Goal: Information Seeking & Learning: Check status

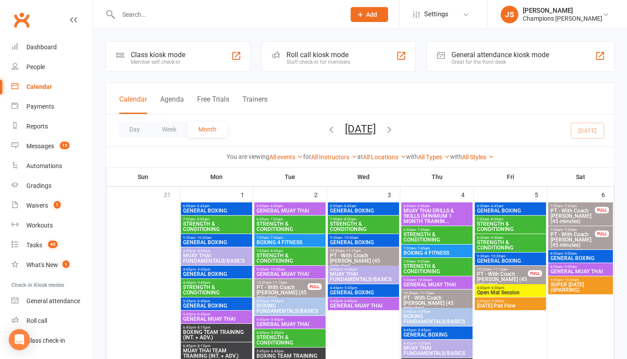
scroll to position [562, 0]
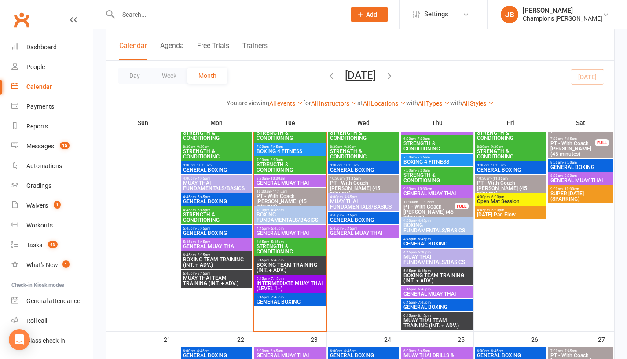
click at [289, 266] on span "BOXING TEAM TRAINING (INT. + ADV.)" at bounding box center [290, 267] width 68 height 11
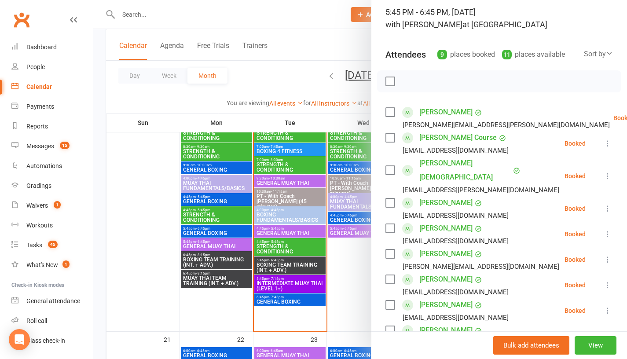
scroll to position [58, 0]
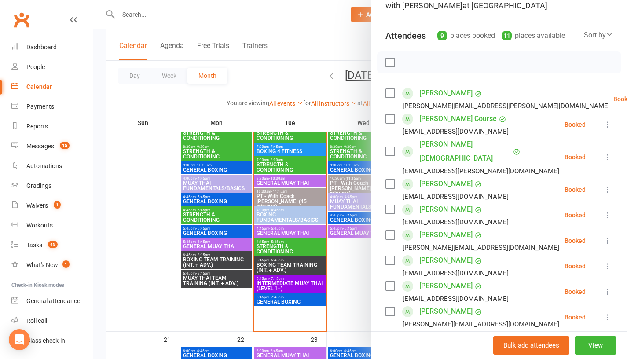
click at [431, 177] on link "[PERSON_NAME]" at bounding box center [445, 184] width 53 height 14
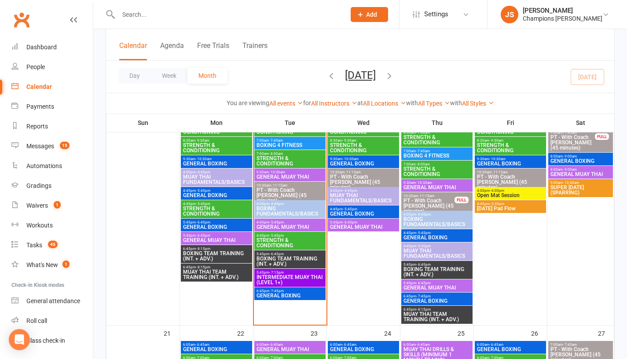
scroll to position [573, 0]
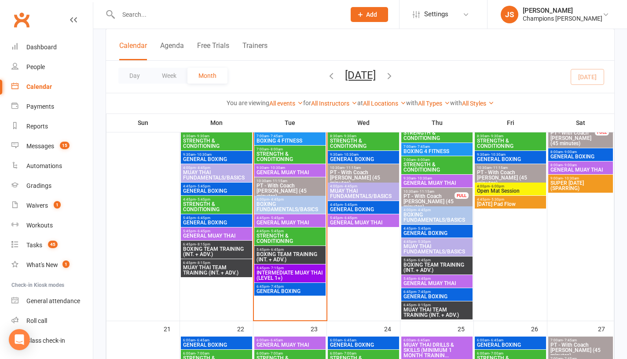
click at [296, 256] on span "BOXING TEAM TRAINING (INT. + ADV.)" at bounding box center [290, 257] width 68 height 11
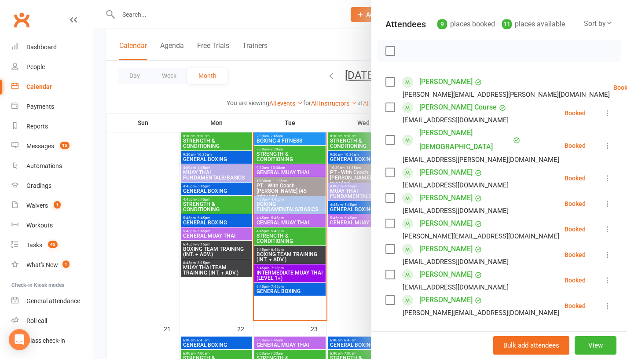
scroll to position [95, 0]
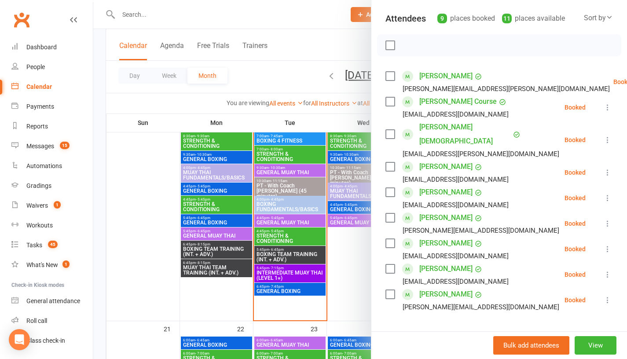
click at [426, 262] on link "[PERSON_NAME]" at bounding box center [445, 269] width 53 height 14
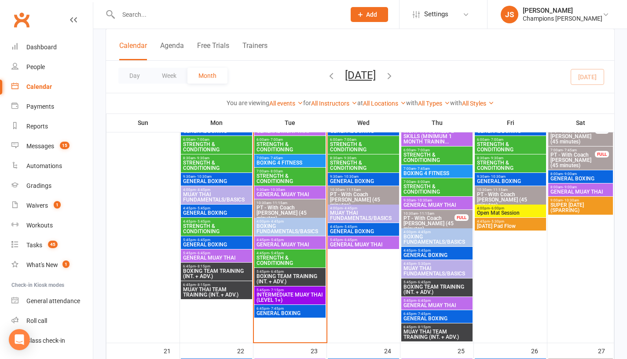
scroll to position [552, 0]
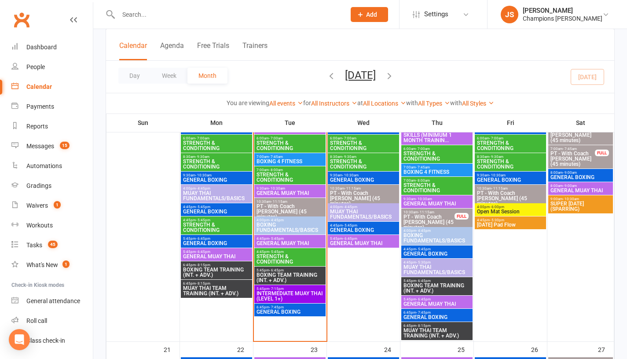
click at [299, 307] on span "6:45pm - 7:45pm" at bounding box center [290, 307] width 68 height 4
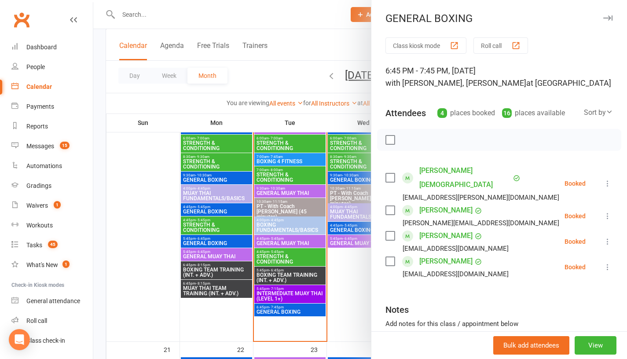
click at [112, 254] on div at bounding box center [360, 179] width 534 height 359
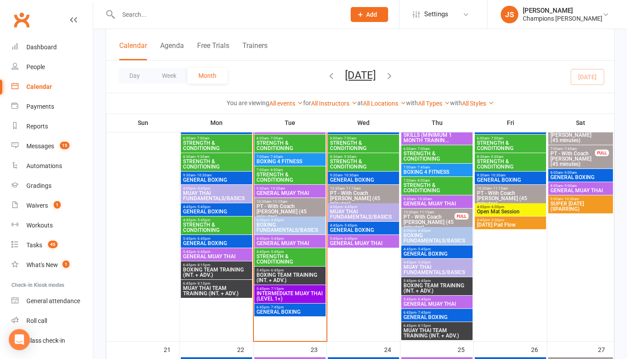
click at [299, 278] on span "BOXING TEAM TRAINING (INT. + ADV.)" at bounding box center [290, 277] width 68 height 11
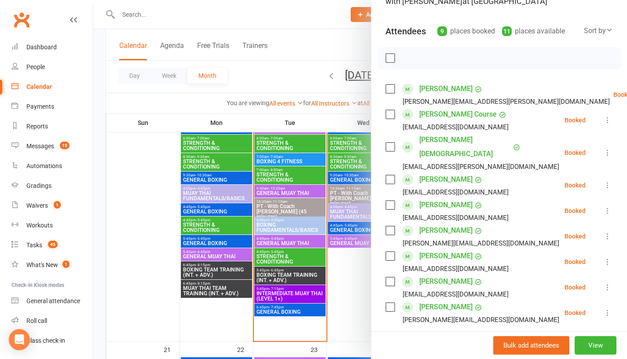
scroll to position [88, 0]
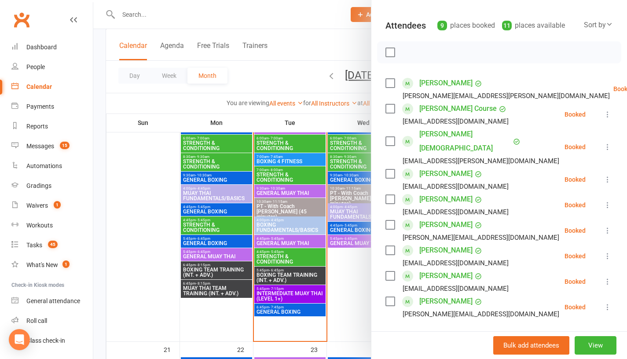
click at [433, 167] on link "[PERSON_NAME]" at bounding box center [445, 174] width 53 height 14
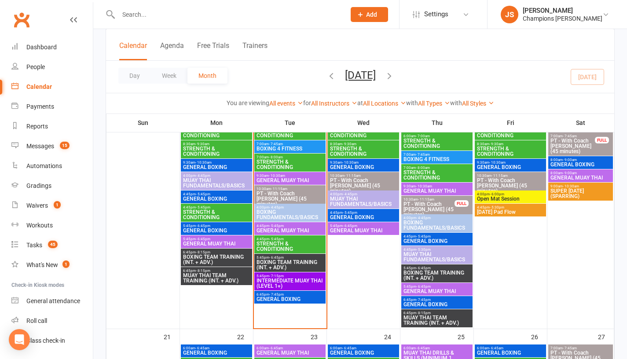
scroll to position [564, 0]
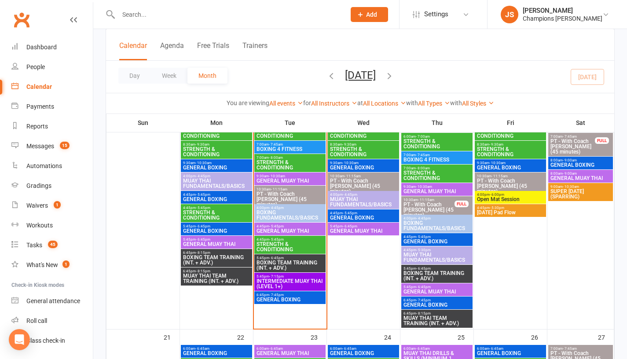
click at [302, 264] on span "BOXING TEAM TRAINING (INT. + ADV.)" at bounding box center [290, 265] width 68 height 11
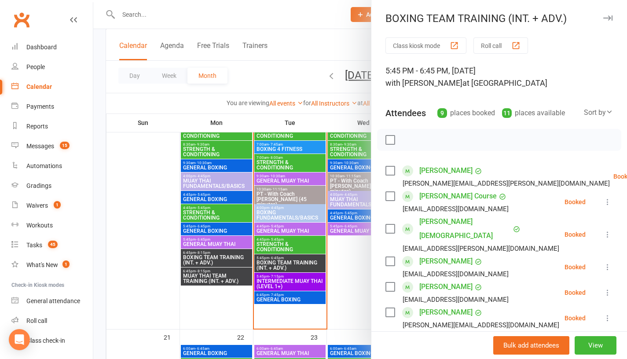
click at [136, 257] on div at bounding box center [360, 179] width 534 height 359
